Goal: Task Accomplishment & Management: Complete application form

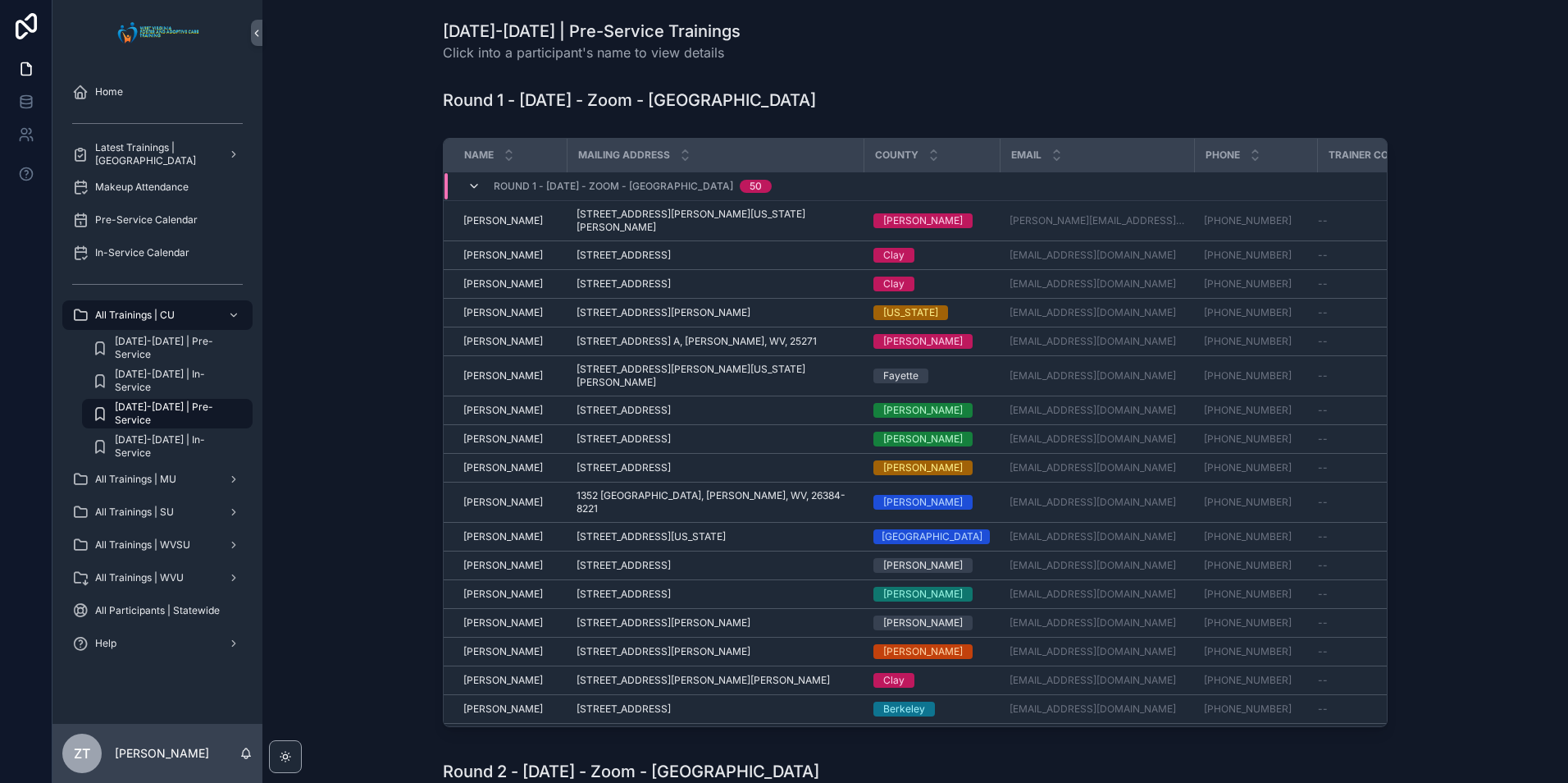
click at [468, 180] on icon "scrollable content" at bounding box center [474, 186] width 13 height 13
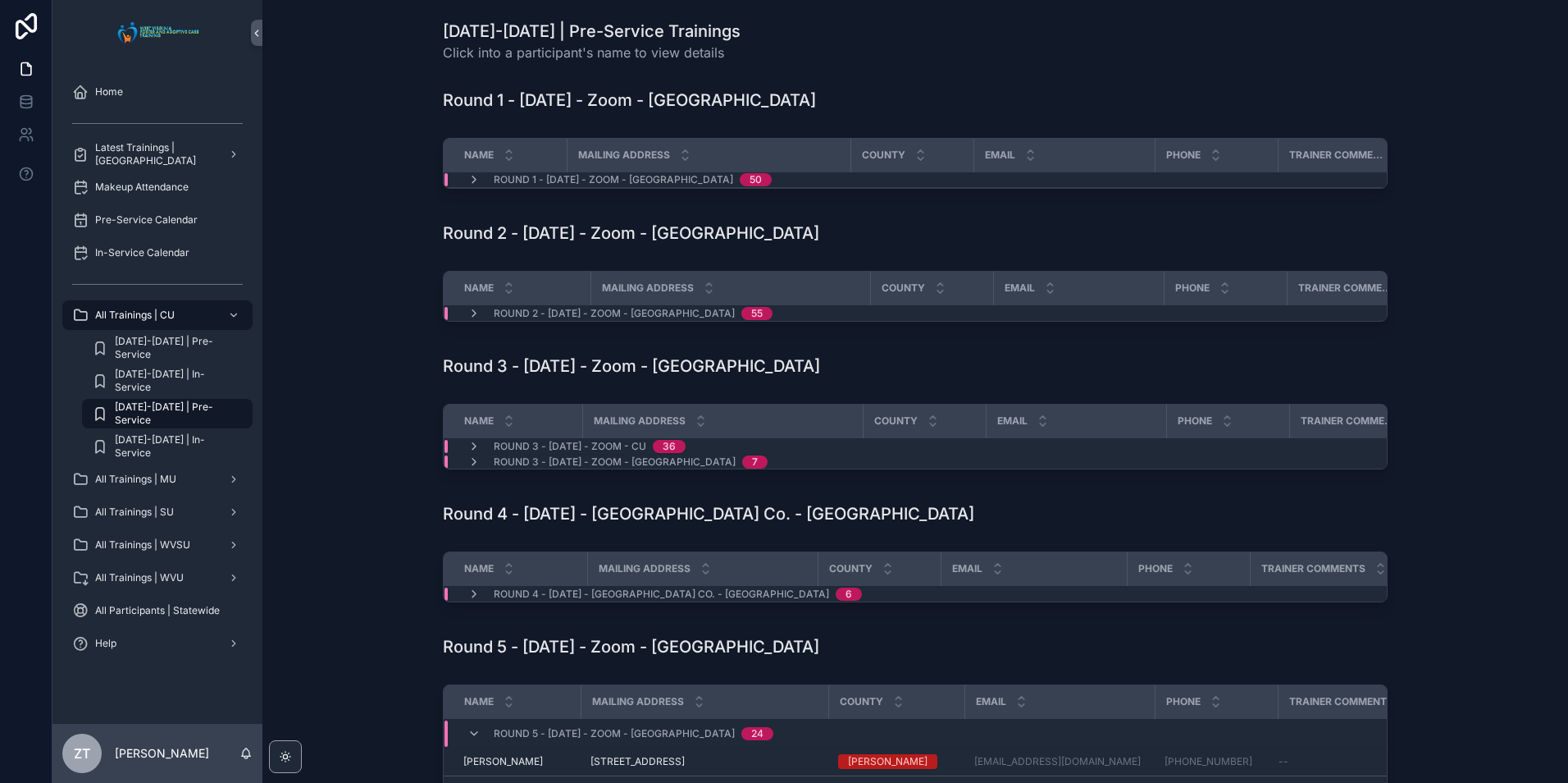
scroll to position [164, 0]
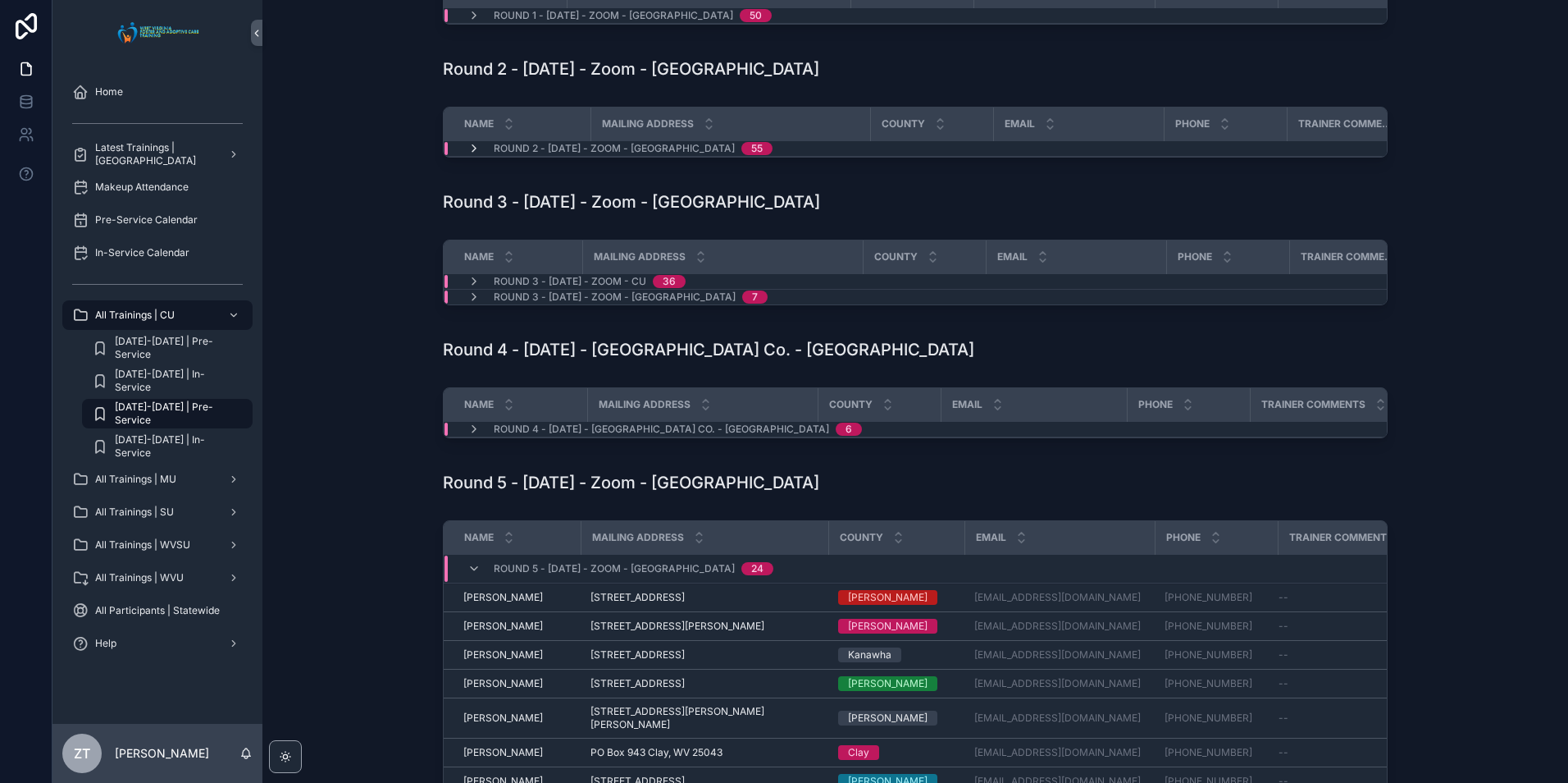
click at [468, 155] on icon "scrollable content" at bounding box center [474, 147] width 13 height 13
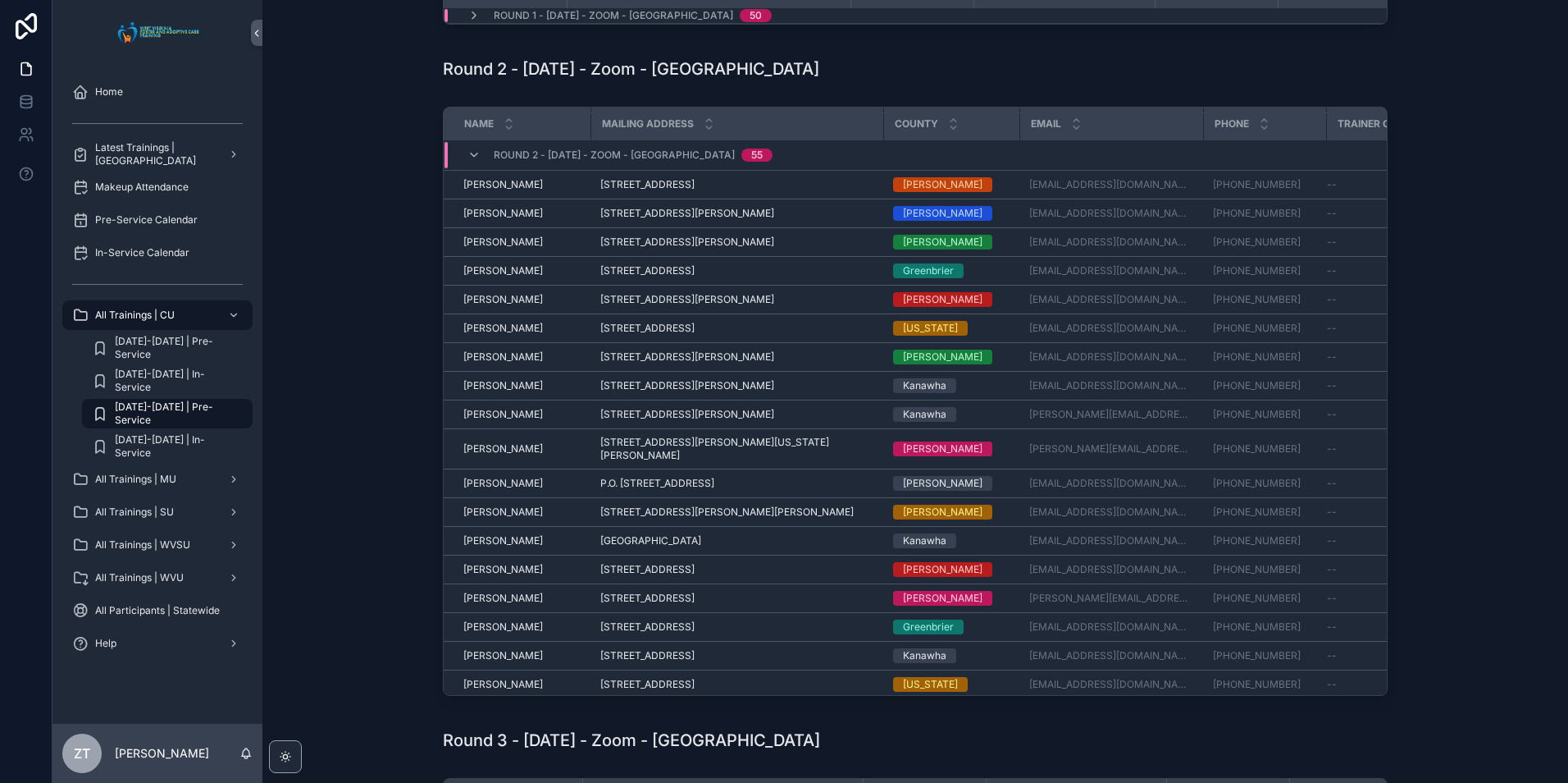
scroll to position [843, 0]
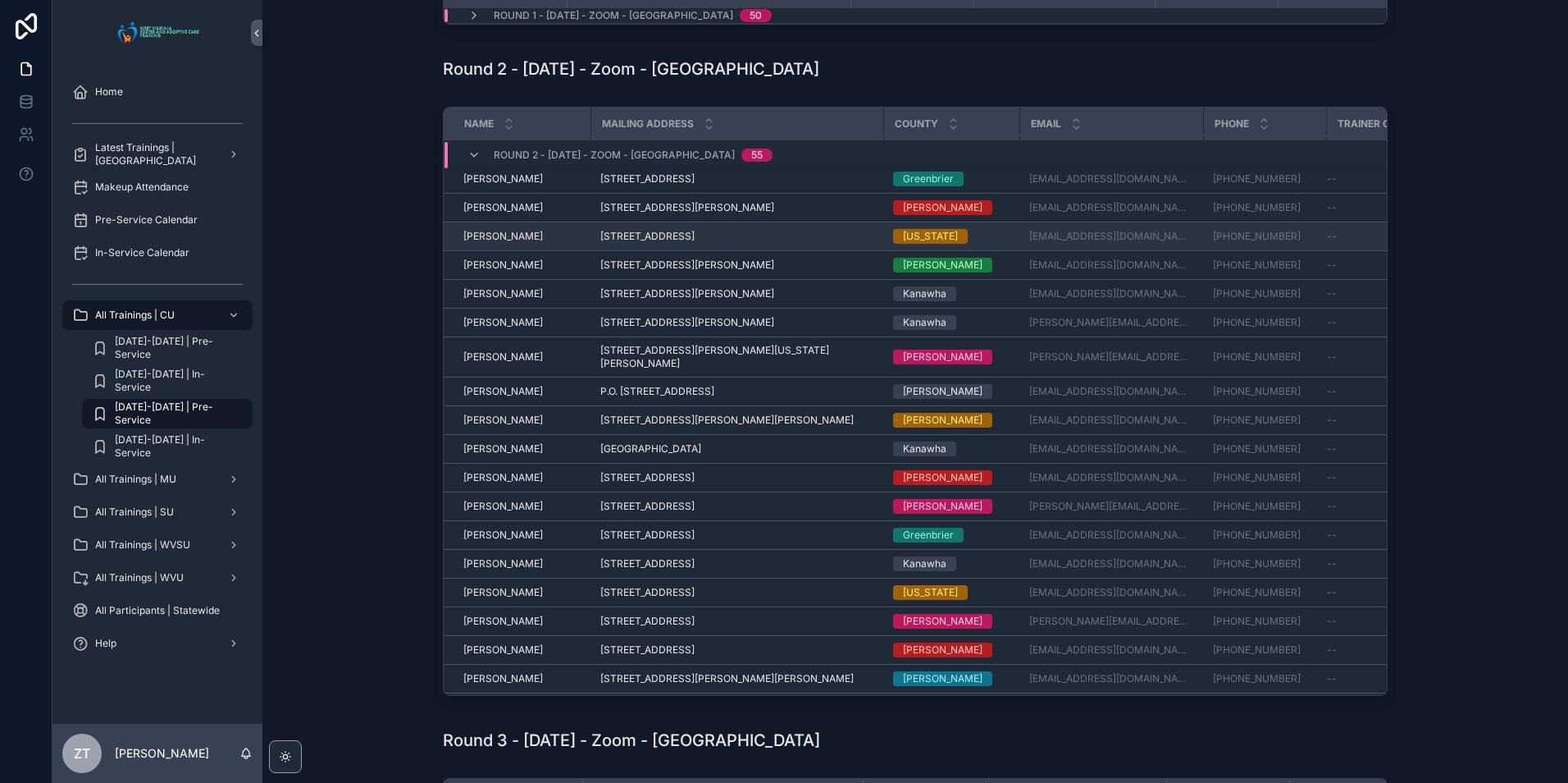
click at [506, 239] on span "[PERSON_NAME]" at bounding box center [504, 236] width 79 height 13
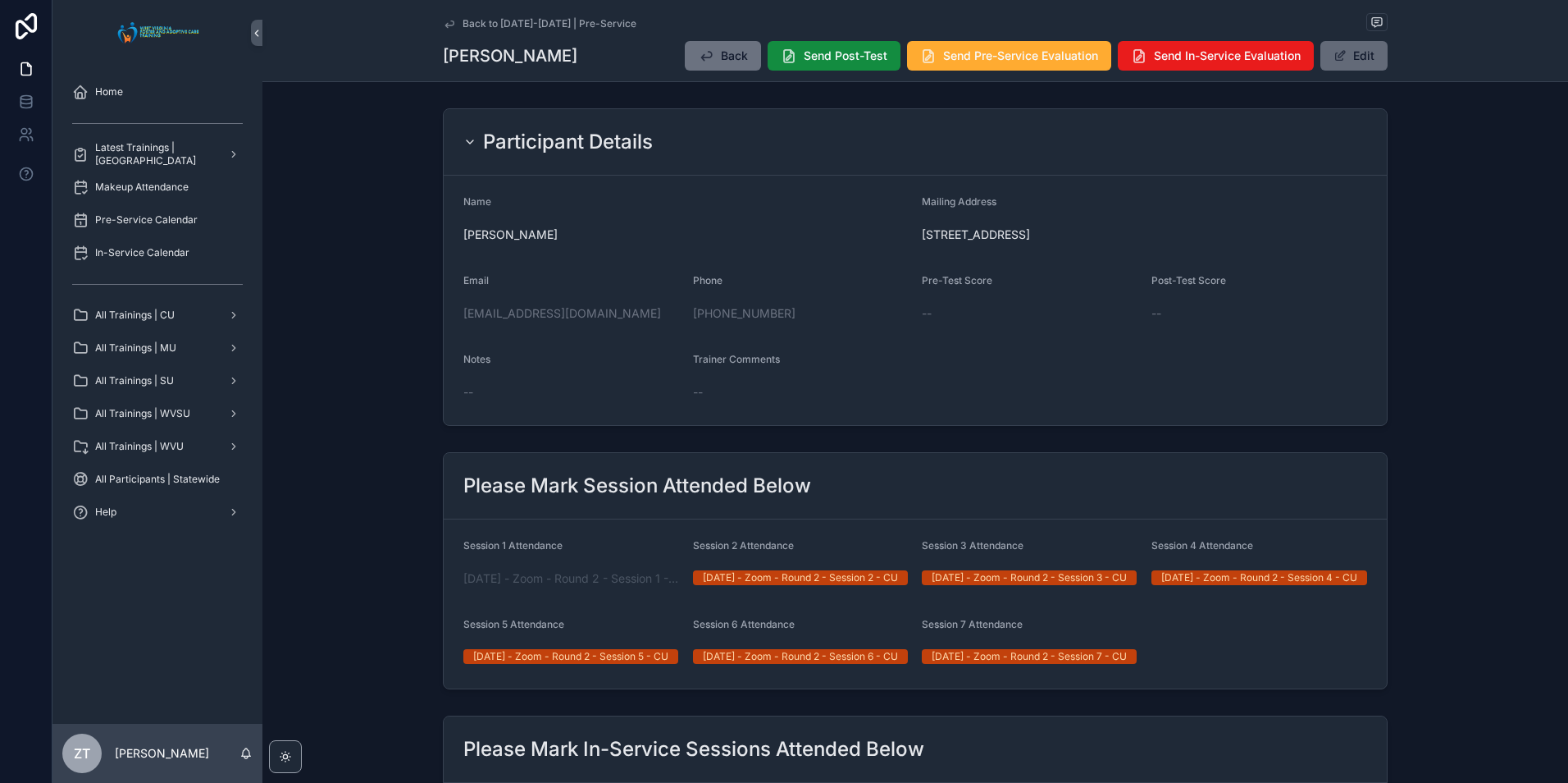
click at [1361, 54] on button "Edit" at bounding box center [1354, 55] width 67 height 30
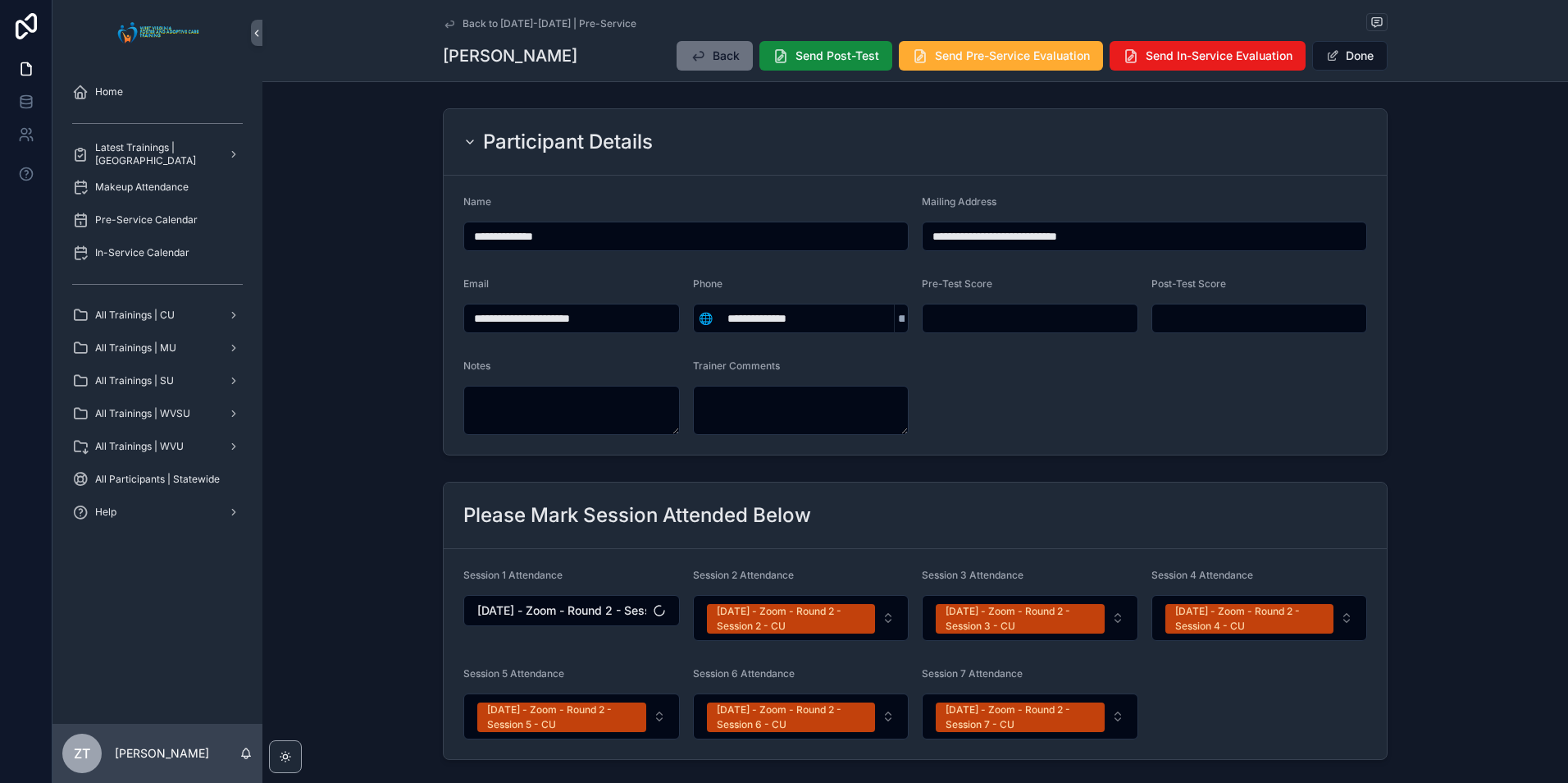
click at [1176, 319] on input "scrollable content" at bounding box center [1259, 318] width 215 height 23
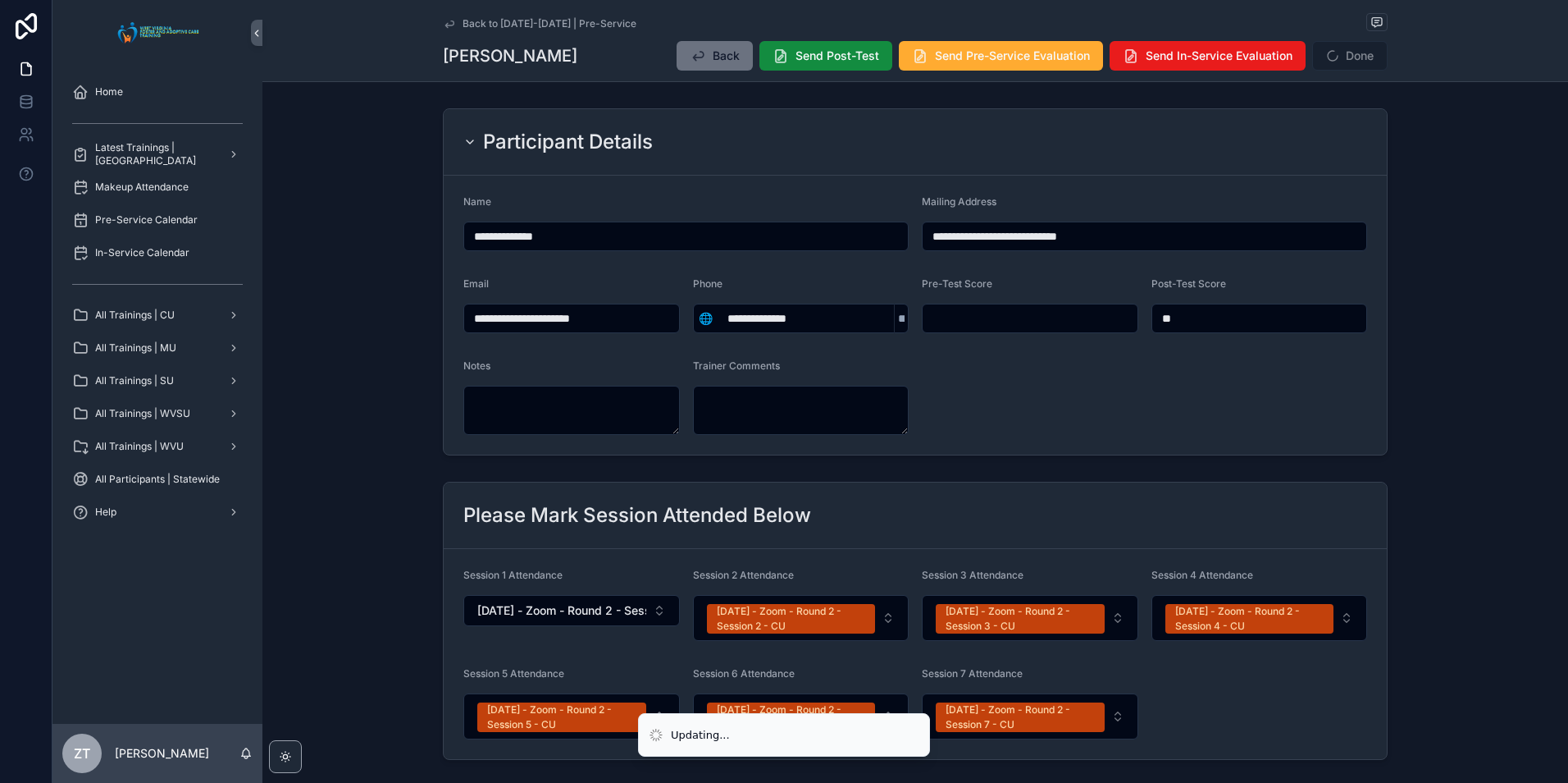
type input "**"
click at [1232, 175] on form "**********" at bounding box center [916, 315] width 944 height 279
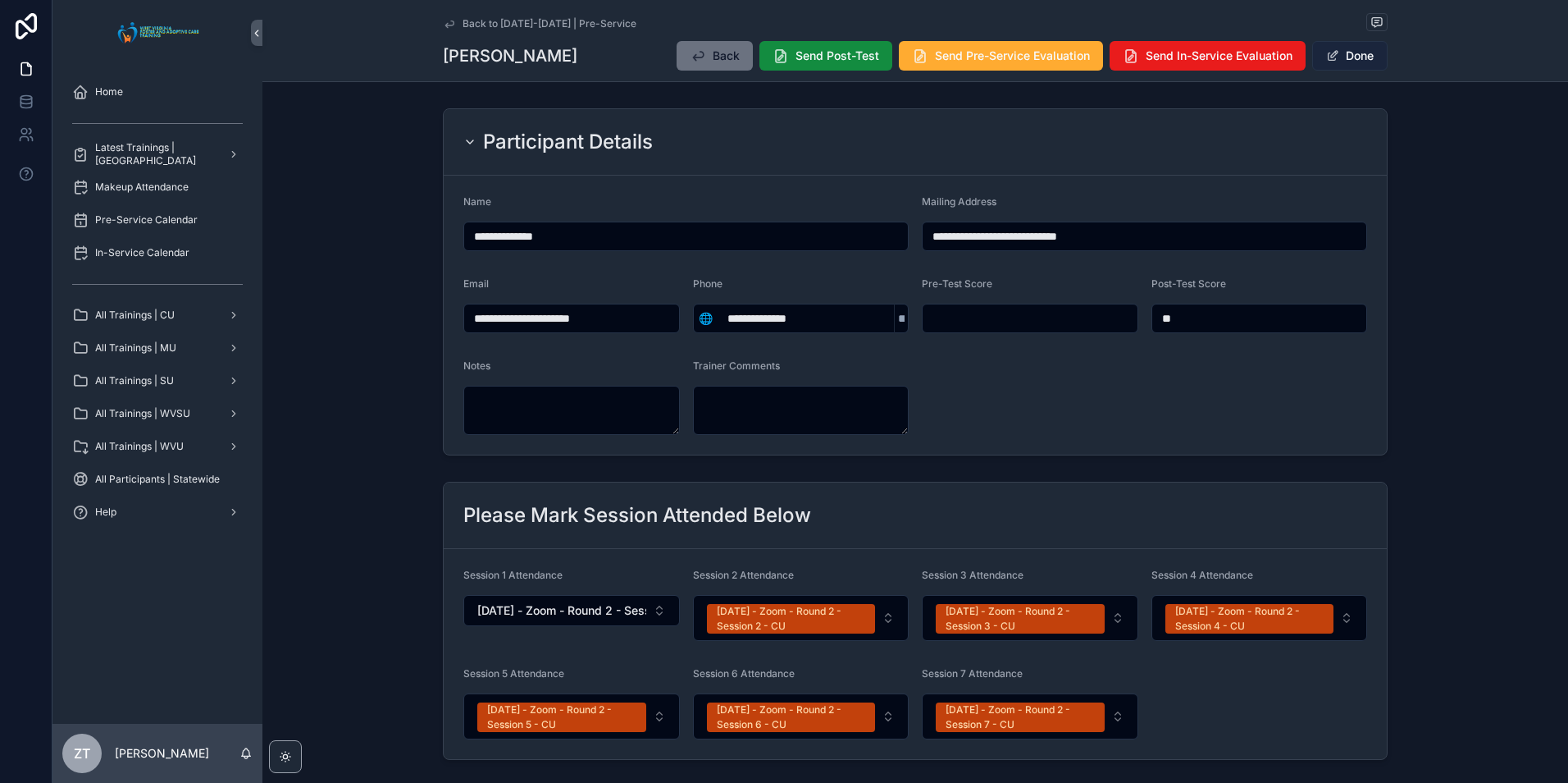
click at [1337, 65] on button "Done" at bounding box center [1350, 55] width 75 height 30
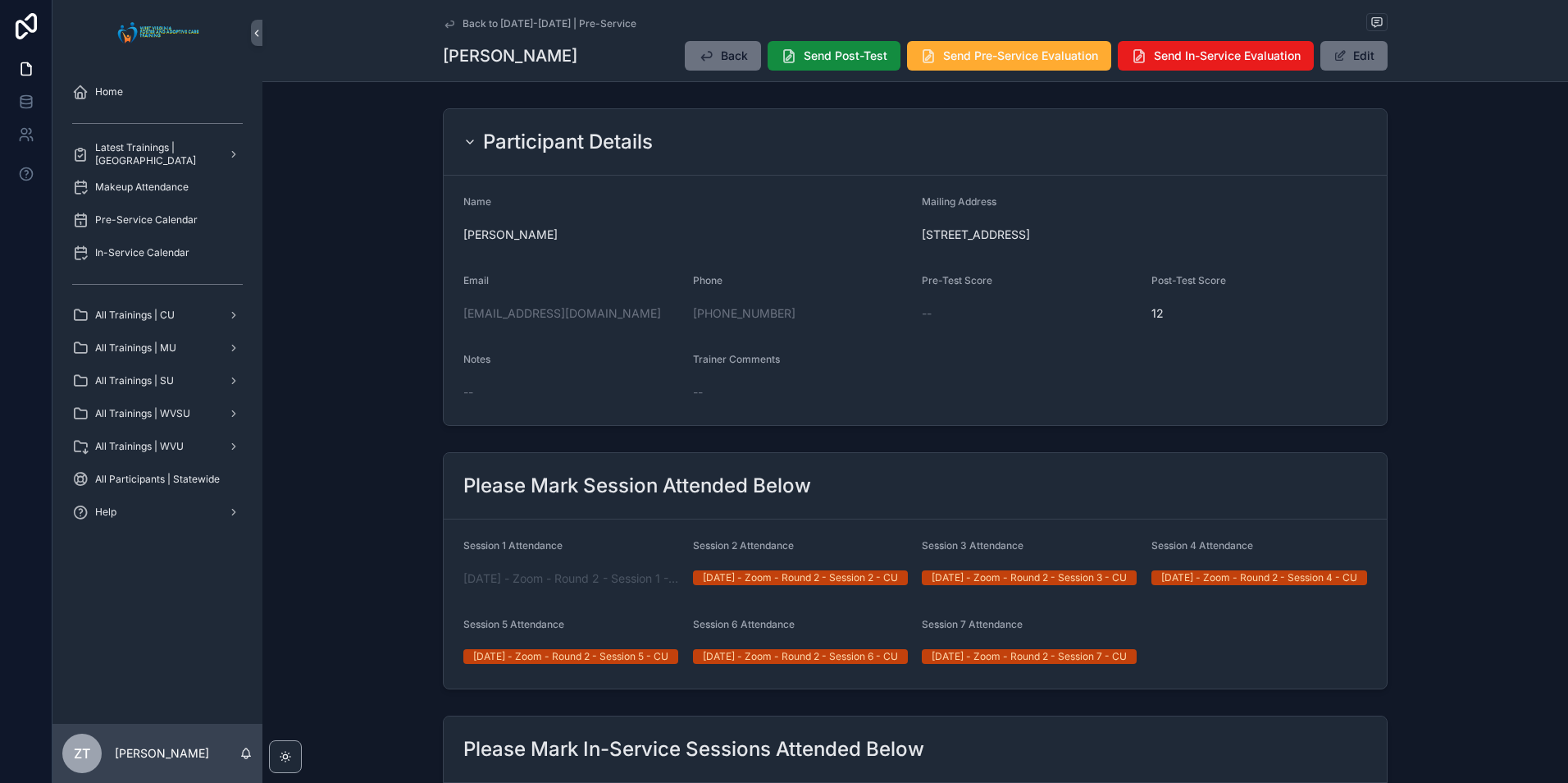
click at [445, 25] on icon "scrollable content" at bounding box center [449, 24] width 8 height 7
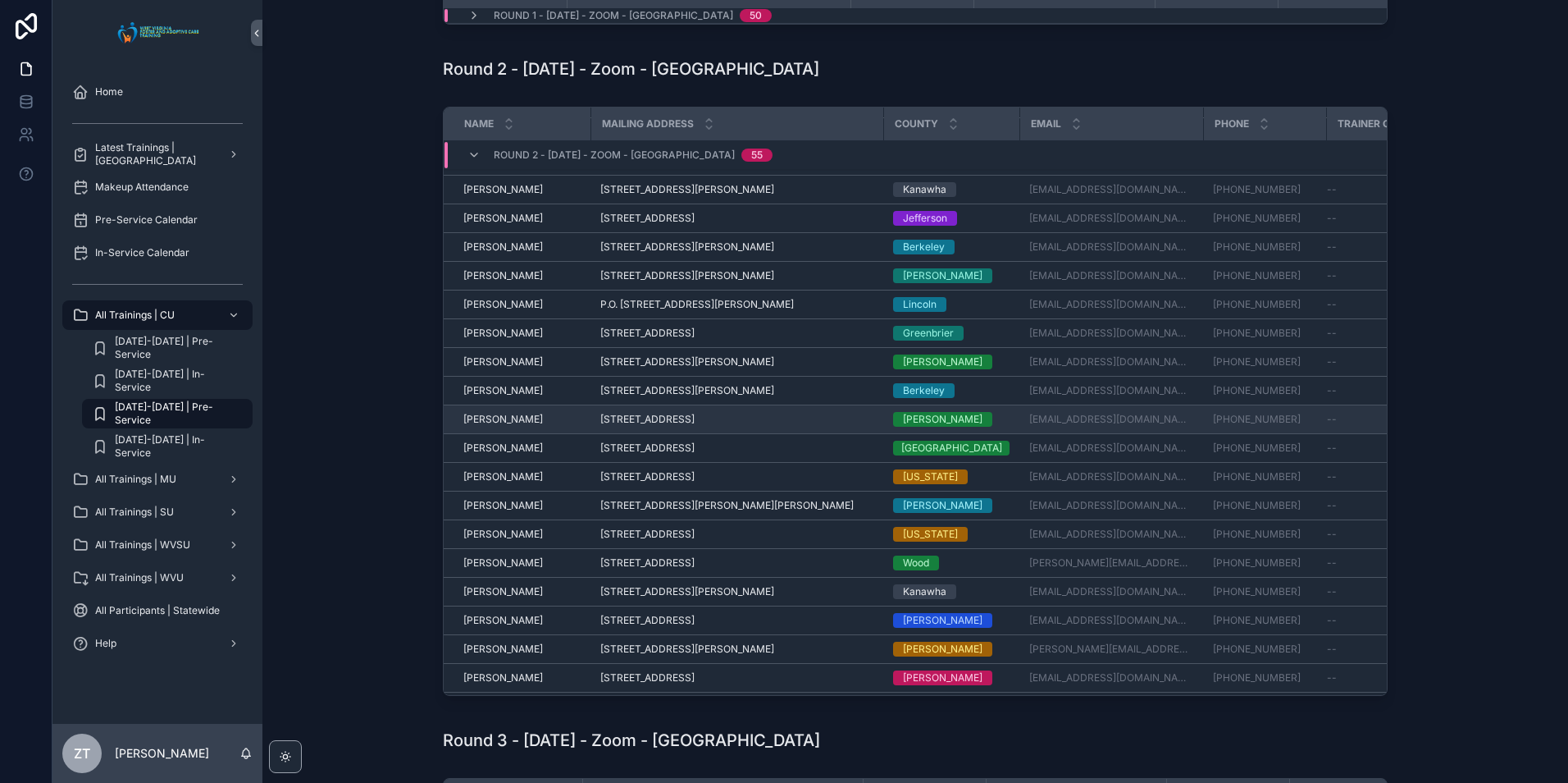
scroll to position [246, 0]
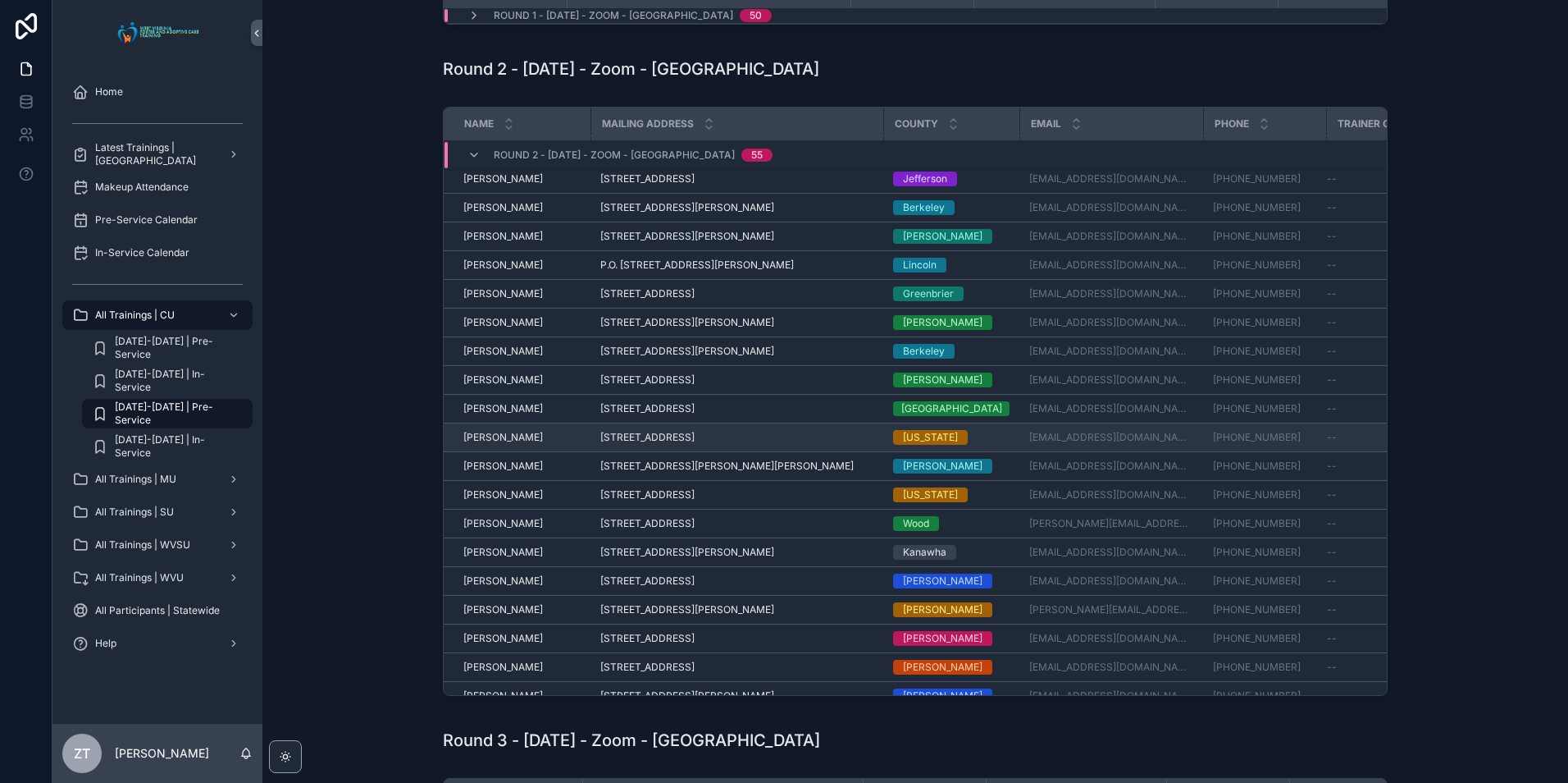
click at [498, 442] on span "[PERSON_NAME]" at bounding box center [504, 437] width 79 height 13
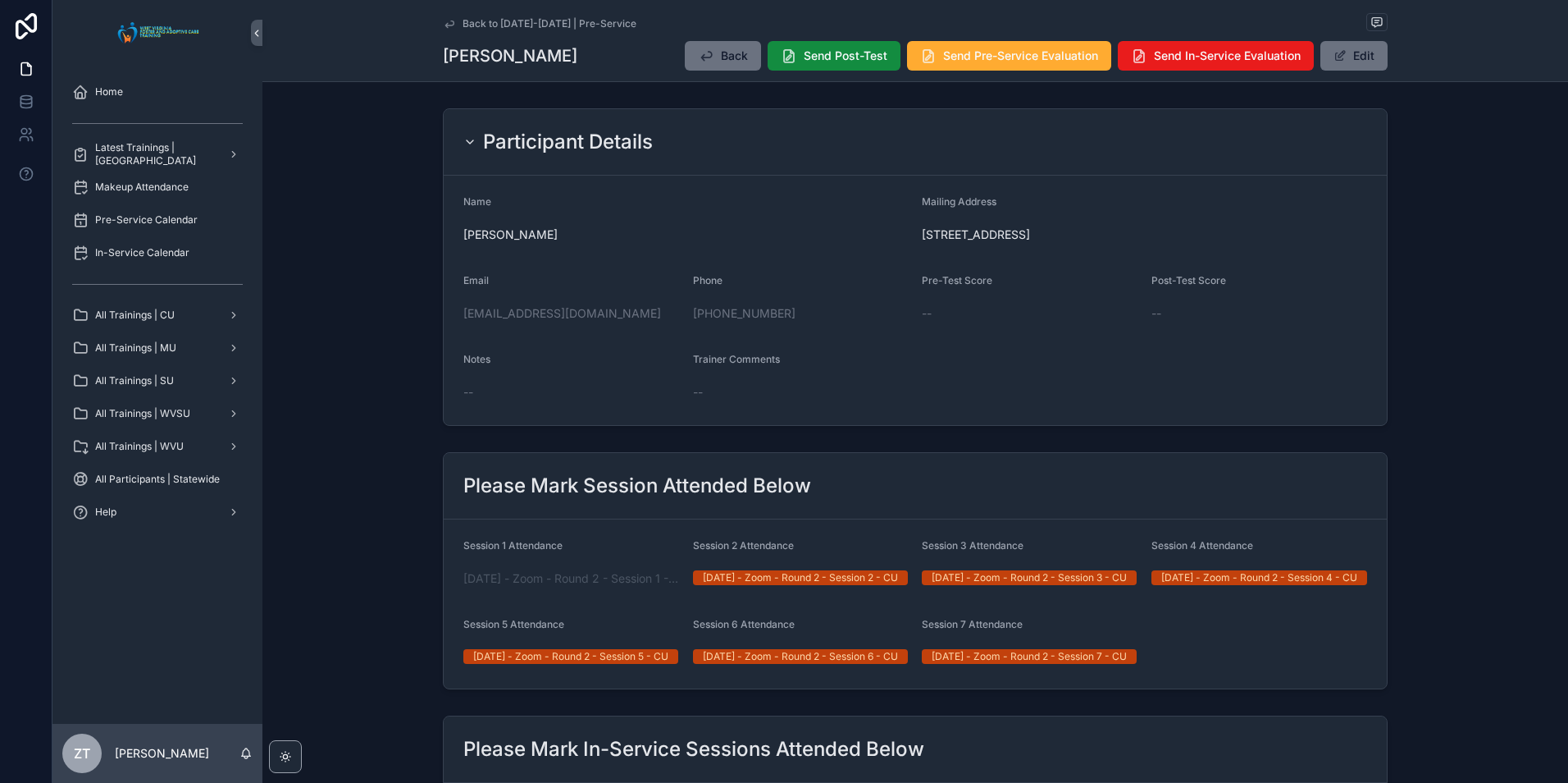
click at [447, 21] on icon "scrollable content" at bounding box center [449, 24] width 8 height 7
